Goal: Navigation & Orientation: Find specific page/section

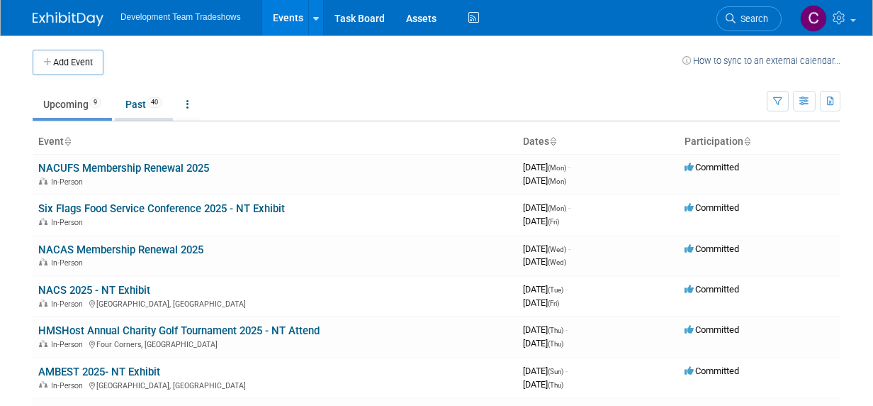
click at [141, 99] on link "Past 40" at bounding box center [144, 104] width 58 height 27
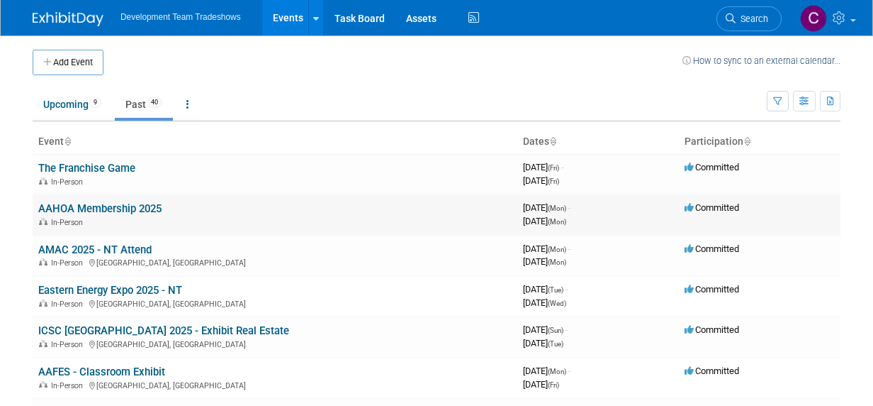
click at [81, 206] on link "AAHOA Membership 2025" at bounding box center [99, 208] width 123 height 13
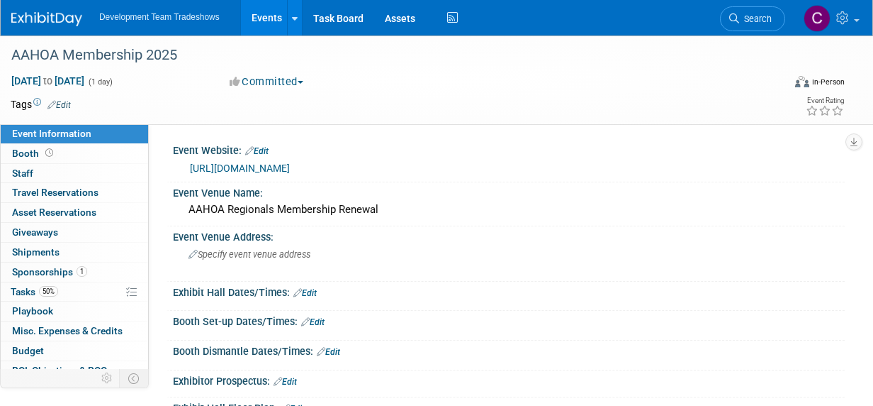
click at [266, 17] on link "Events" at bounding box center [267, 17] width 52 height 35
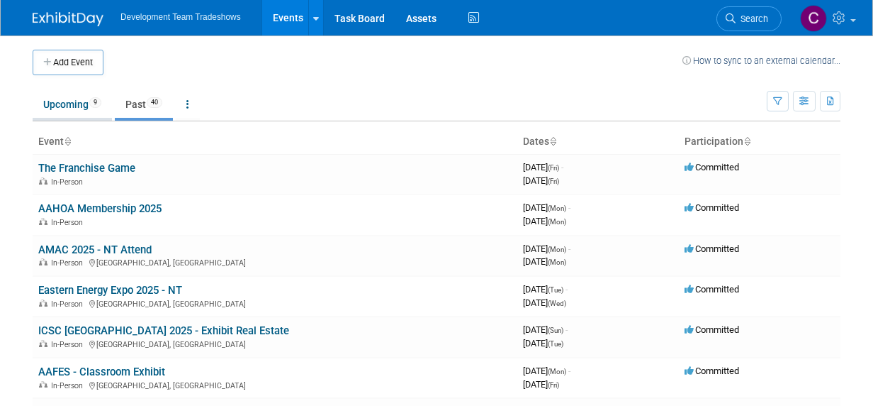
click at [57, 106] on link "Upcoming 9" at bounding box center [72, 104] width 79 height 27
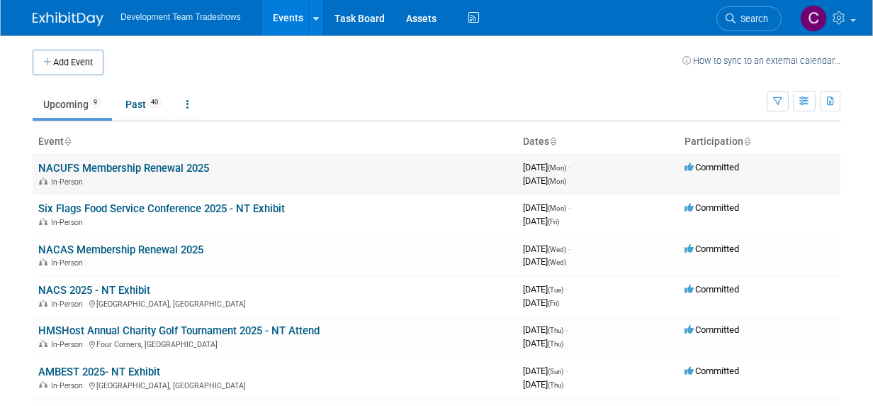
click at [139, 165] on link "NACUFS Membership Renewal 2025" at bounding box center [123, 168] width 171 height 13
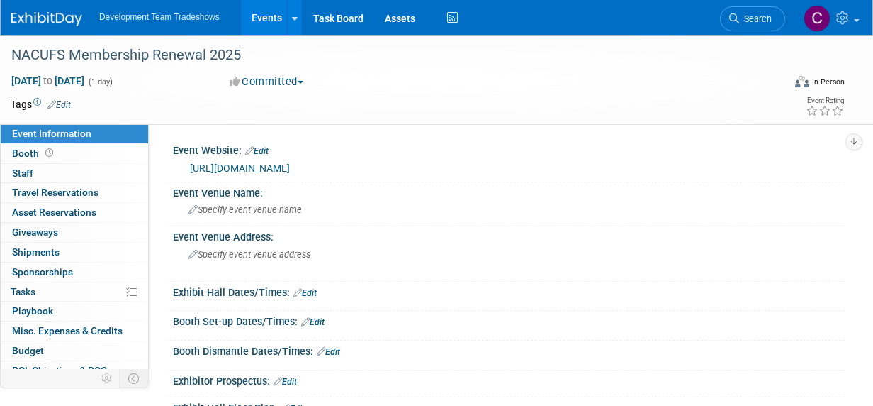
click at [263, 16] on link "Events" at bounding box center [267, 17] width 52 height 35
